Goal: Check status: Check status

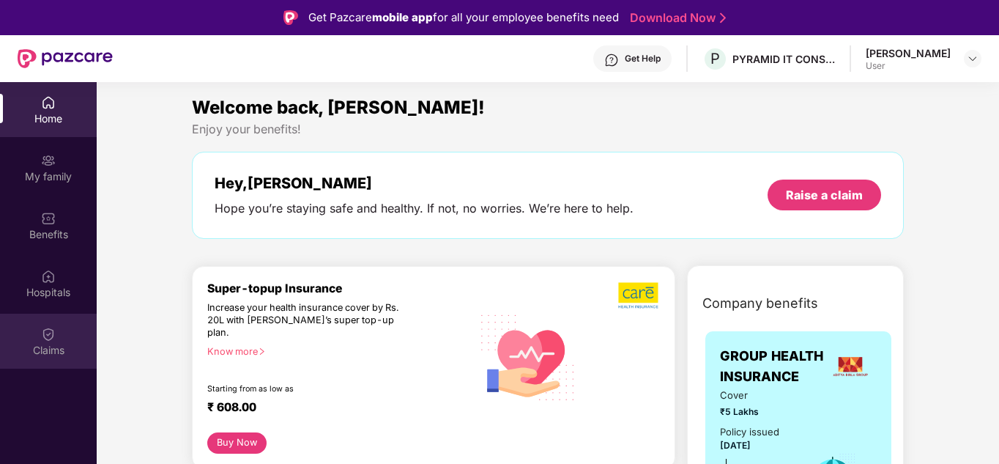
click at [45, 318] on div "Claims" at bounding box center [48, 341] width 97 height 55
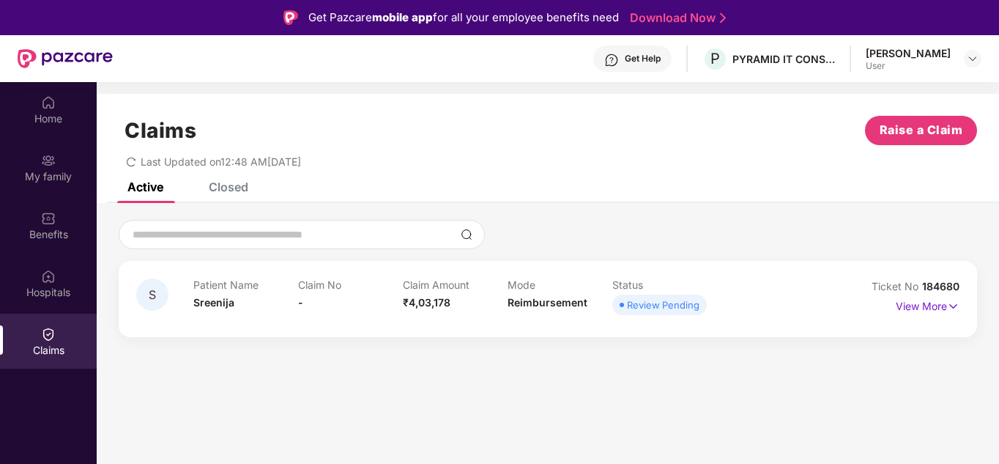
click at [662, 308] on div "Review Pending" at bounding box center [663, 305] width 73 height 15
click at [640, 303] on div "Review Pending" at bounding box center [663, 305] width 73 height 15
click at [952, 306] on img at bounding box center [953, 306] width 12 height 16
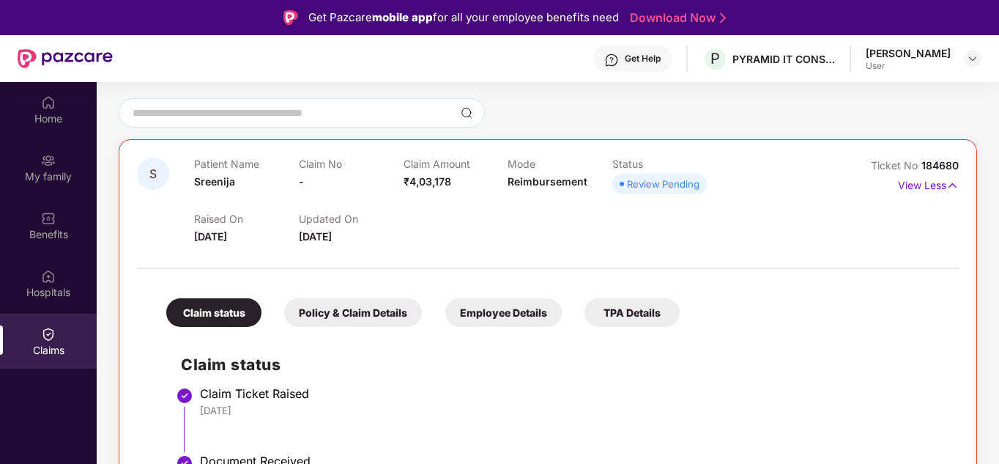
scroll to position [122, 0]
click at [691, 248] on div at bounding box center [548, 260] width 822 height 31
click at [935, 188] on p "View Less" at bounding box center [928, 184] width 61 height 20
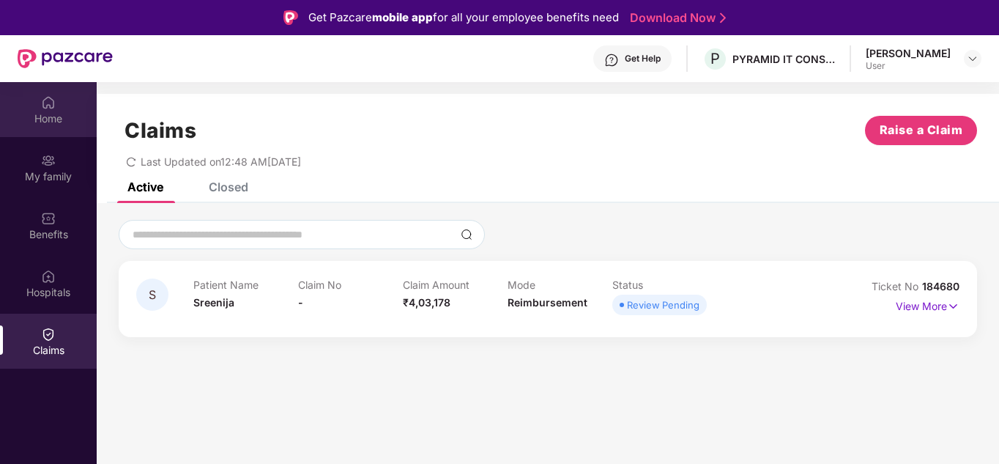
click at [48, 119] on div "Home" at bounding box center [48, 118] width 97 height 15
